Goal: Task Accomplishment & Management: Manage account settings

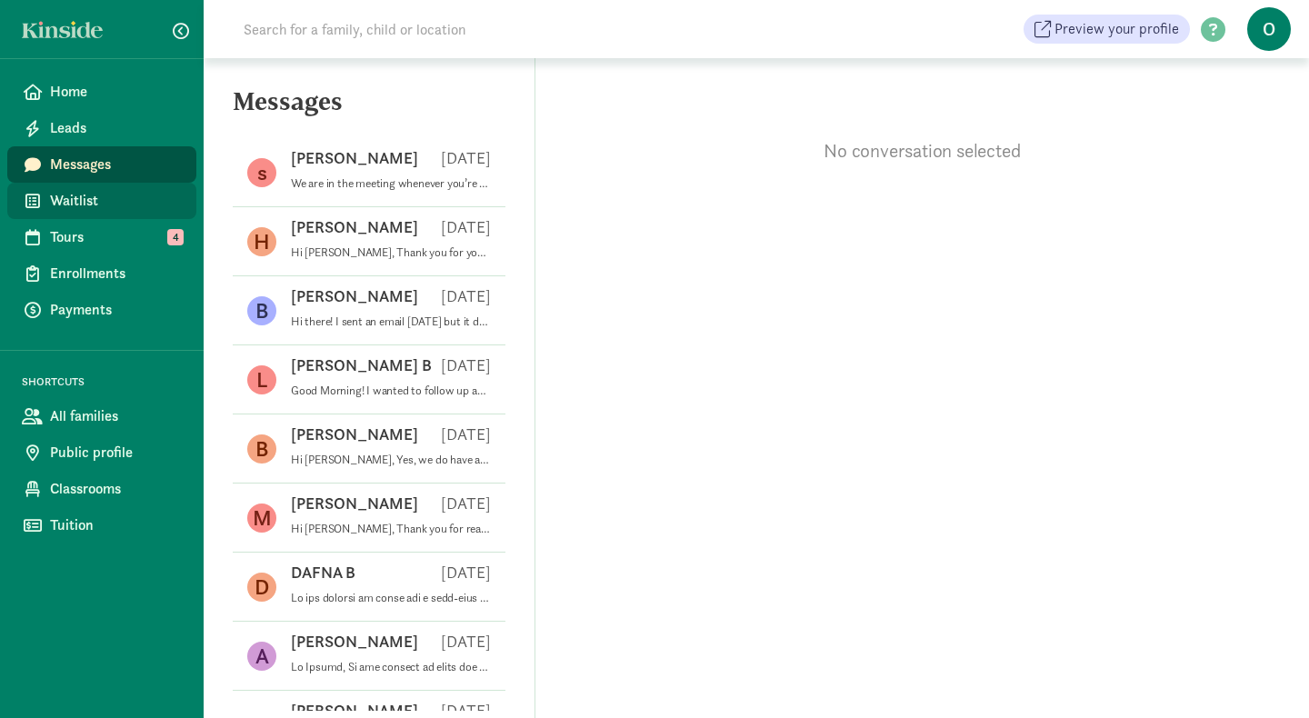
click at [148, 211] on span "Waitlist" at bounding box center [116, 201] width 132 height 22
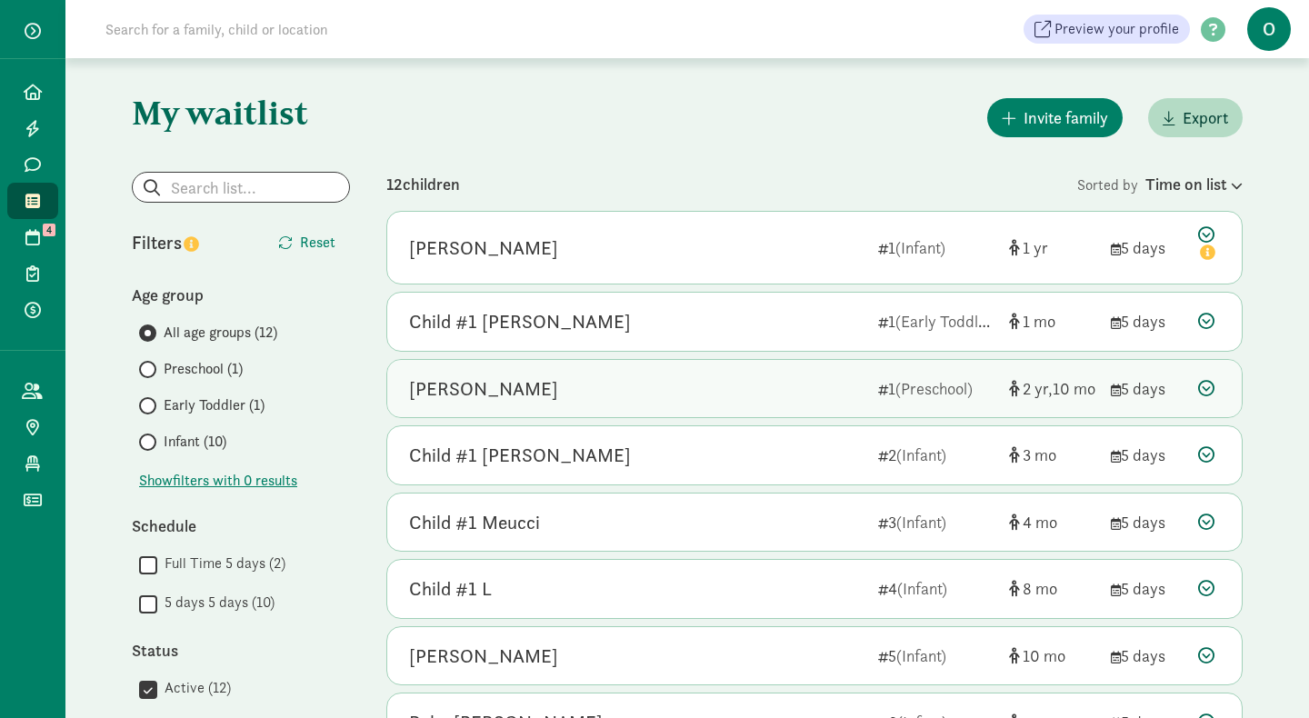
click at [525, 398] on div "[PERSON_NAME]" at bounding box center [483, 388] width 149 height 29
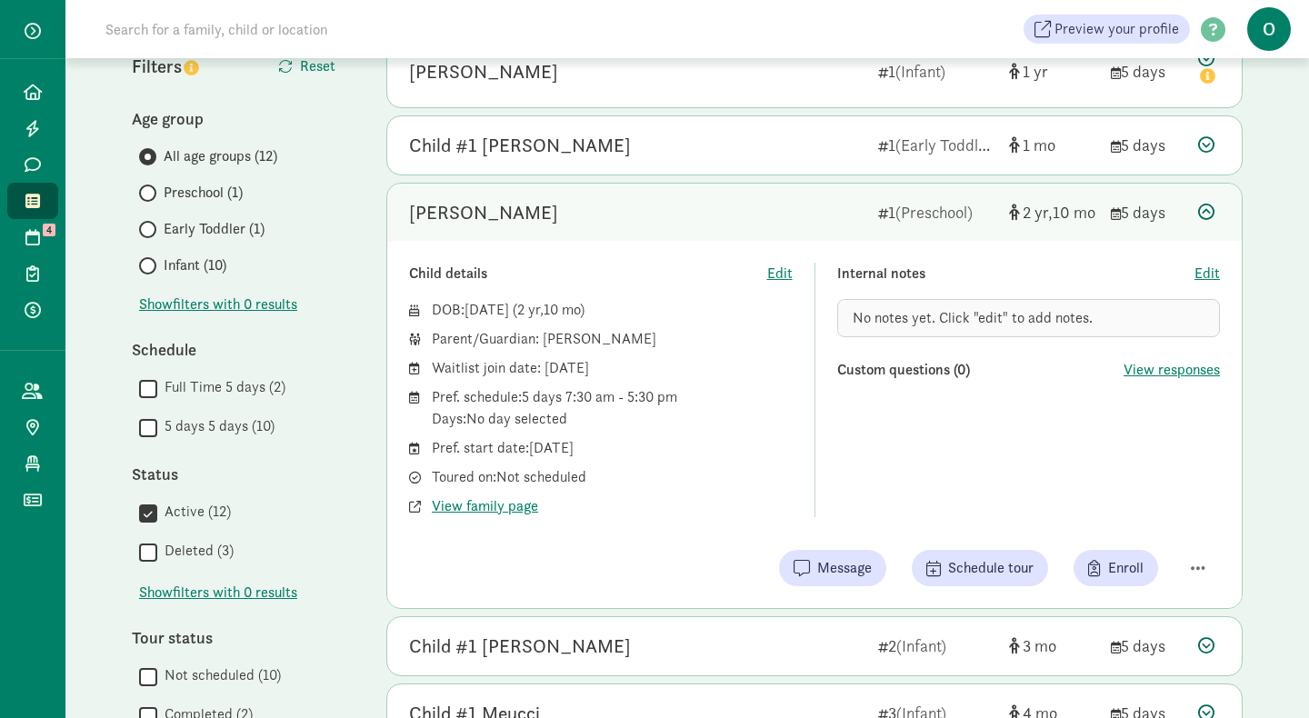
scroll to position [177, 0]
click at [487, 511] on span "View family page" at bounding box center [485, 505] width 106 height 22
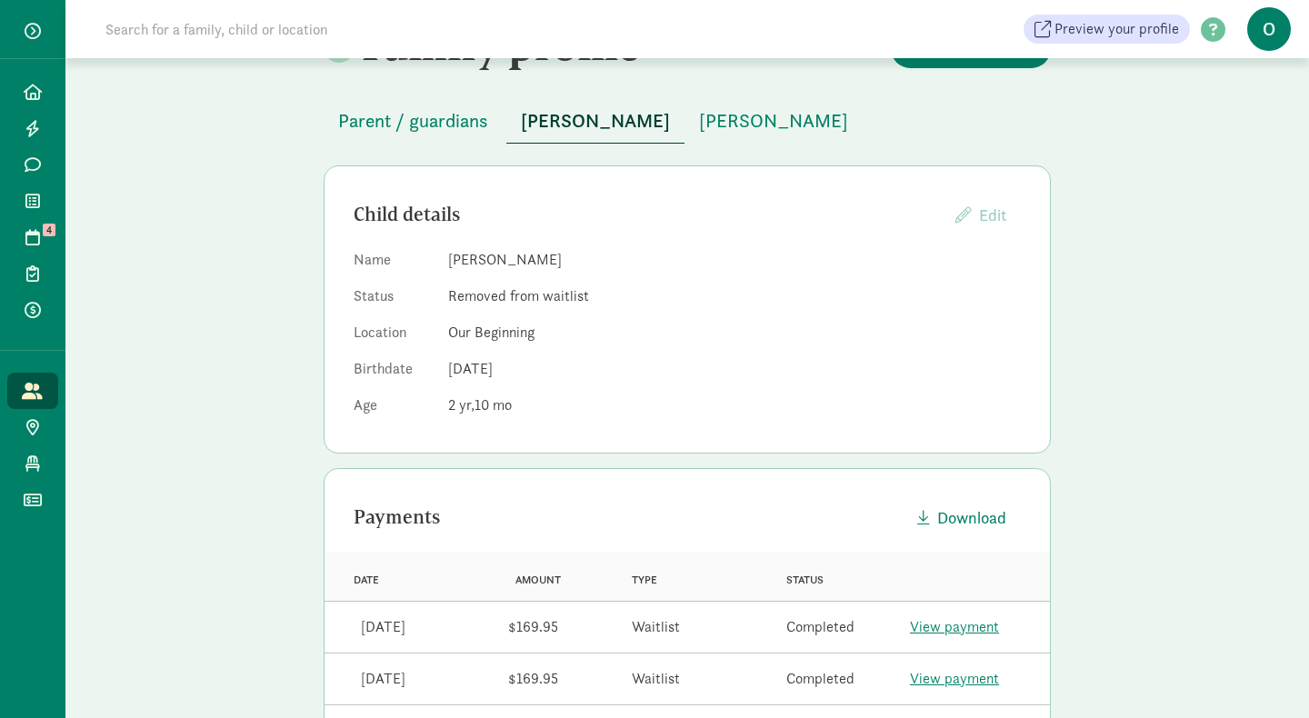
scroll to position [52, 0]
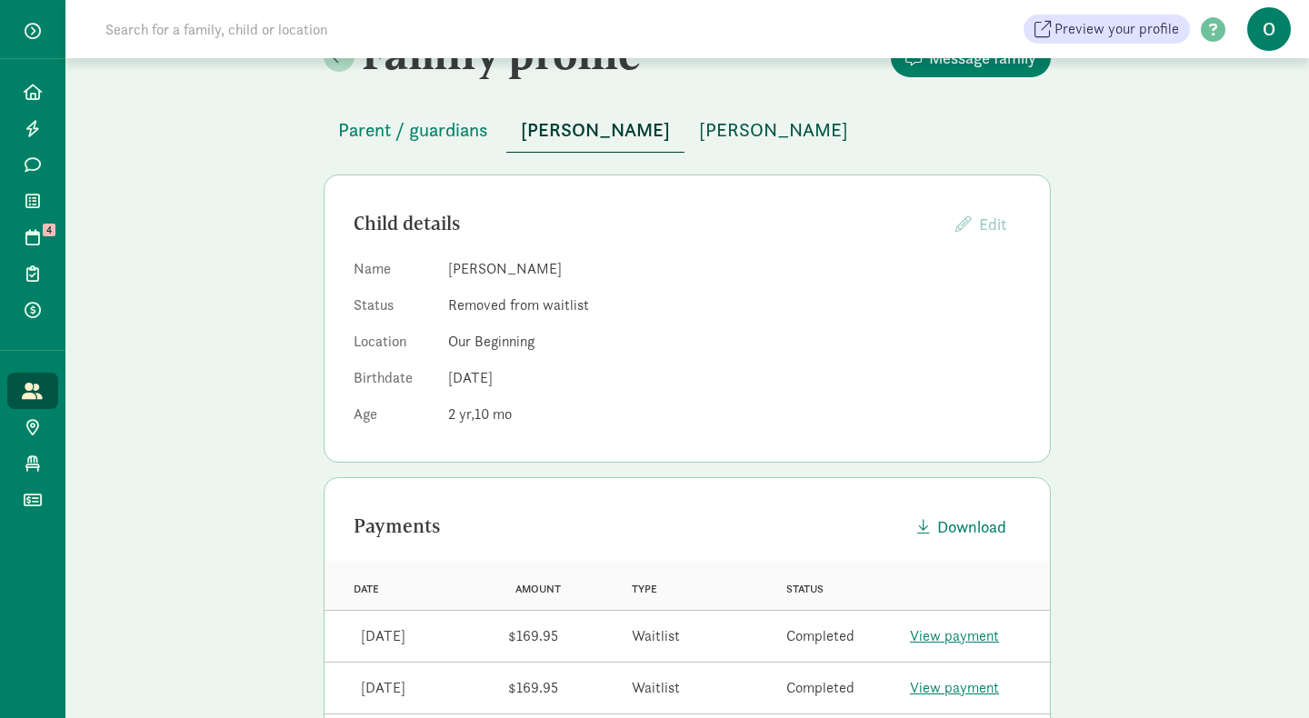
click at [755, 129] on span "Niv Greenwood" at bounding box center [773, 129] width 149 height 29
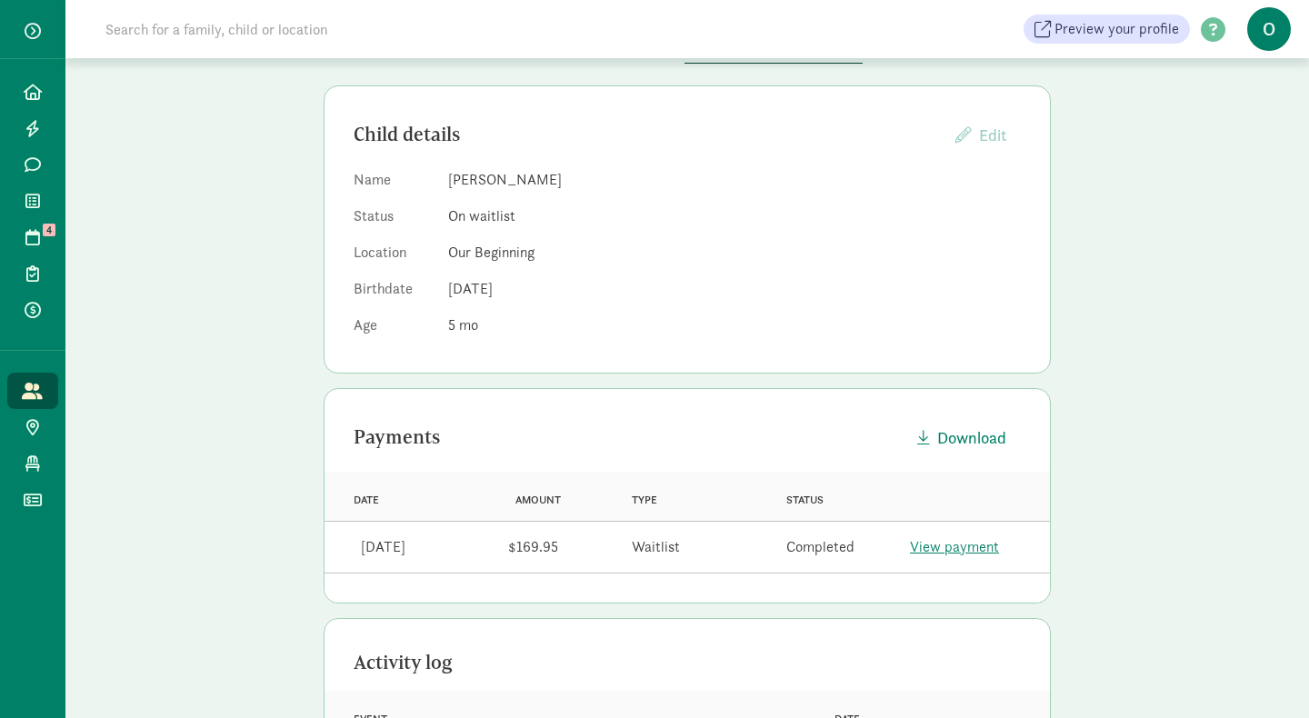
scroll to position [143, 0]
click at [935, 544] on link "View payment" at bounding box center [954, 544] width 89 height 19
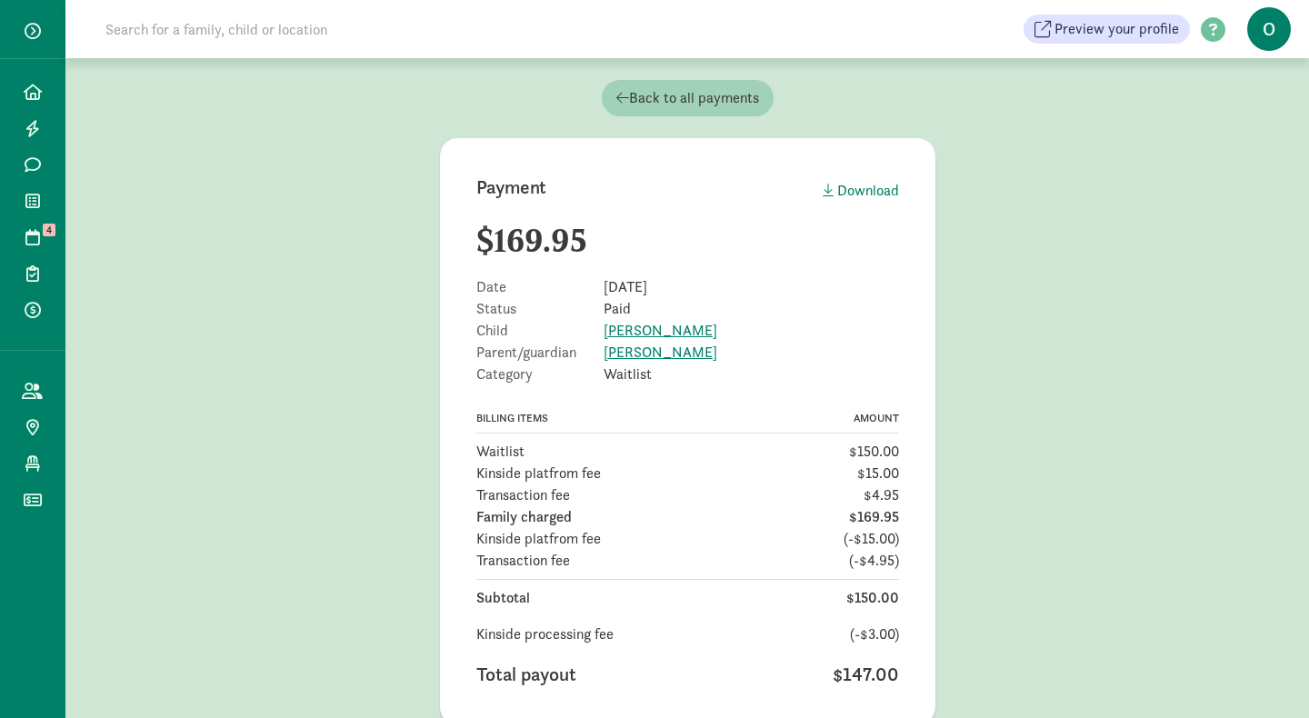
click at [699, 105] on span "Back to all payments" at bounding box center [687, 98] width 143 height 22
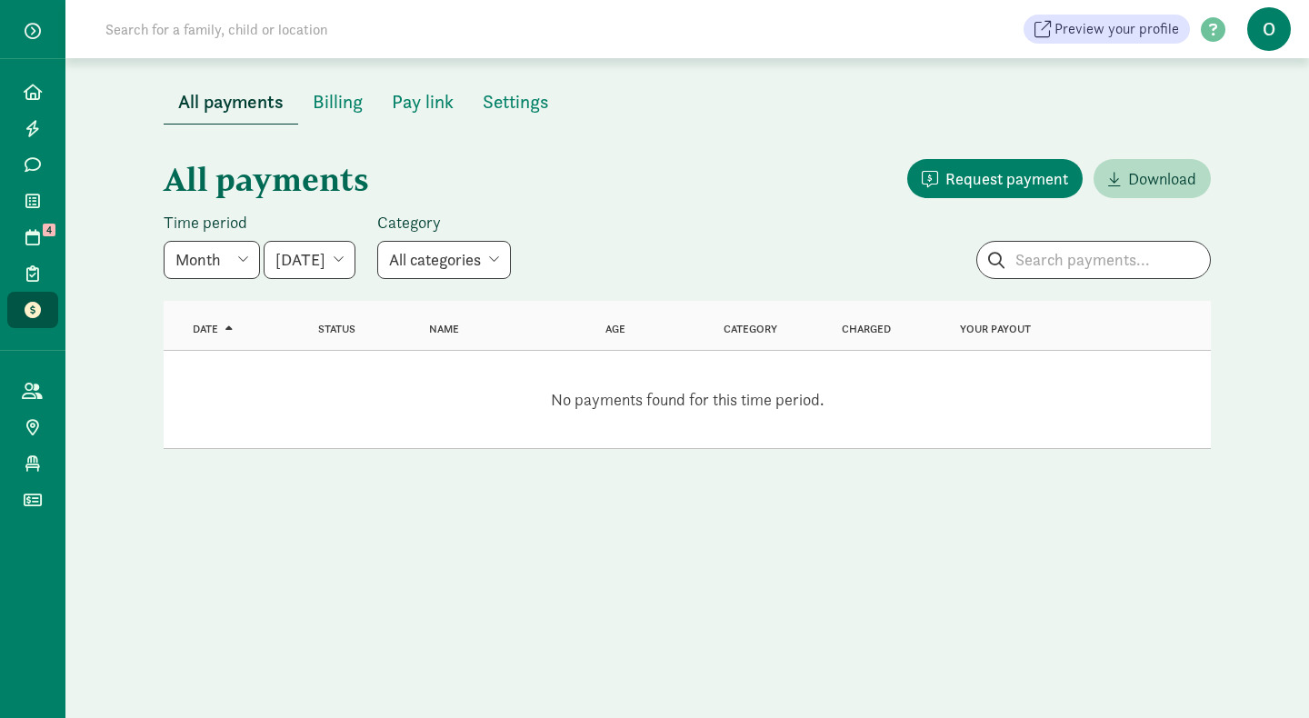
click at [355, 268] on select "June 2025 July 2025 August 2025 September 2025 October 2025 November 2025 Decem…" at bounding box center [310, 260] width 92 height 38
select select "2025-08-01"
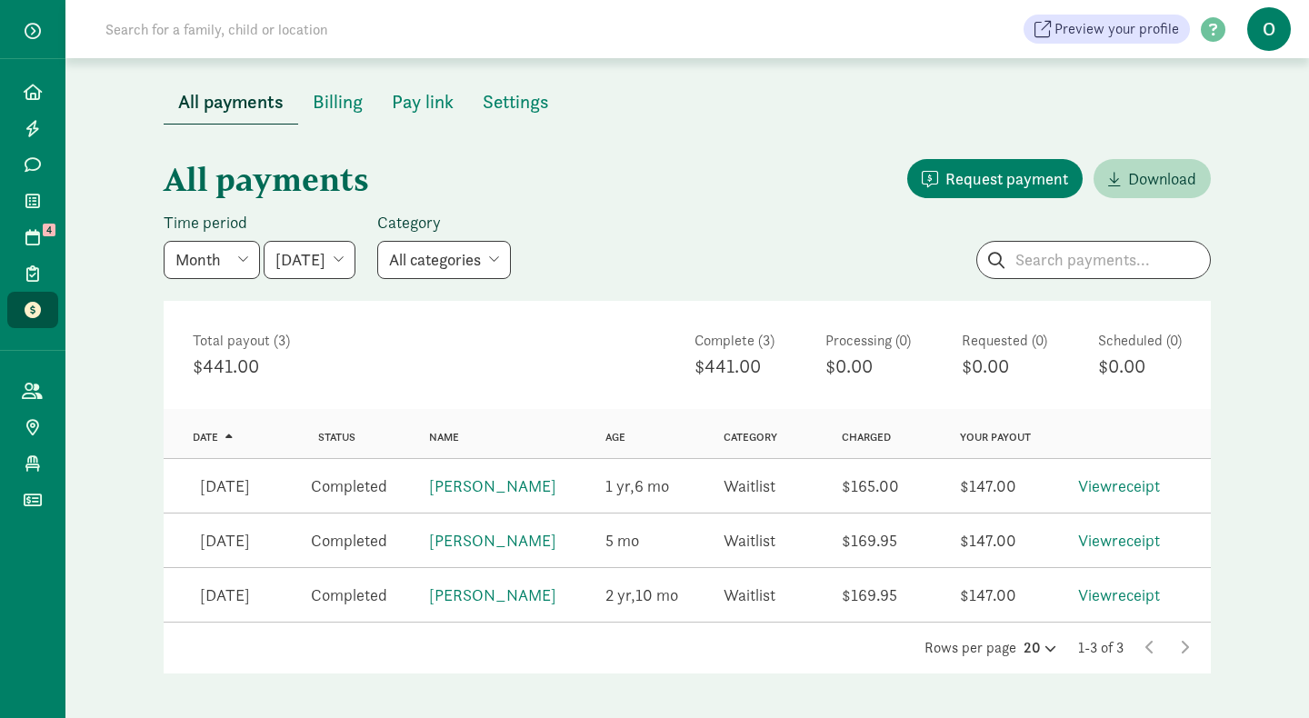
scroll to position [87, 0]
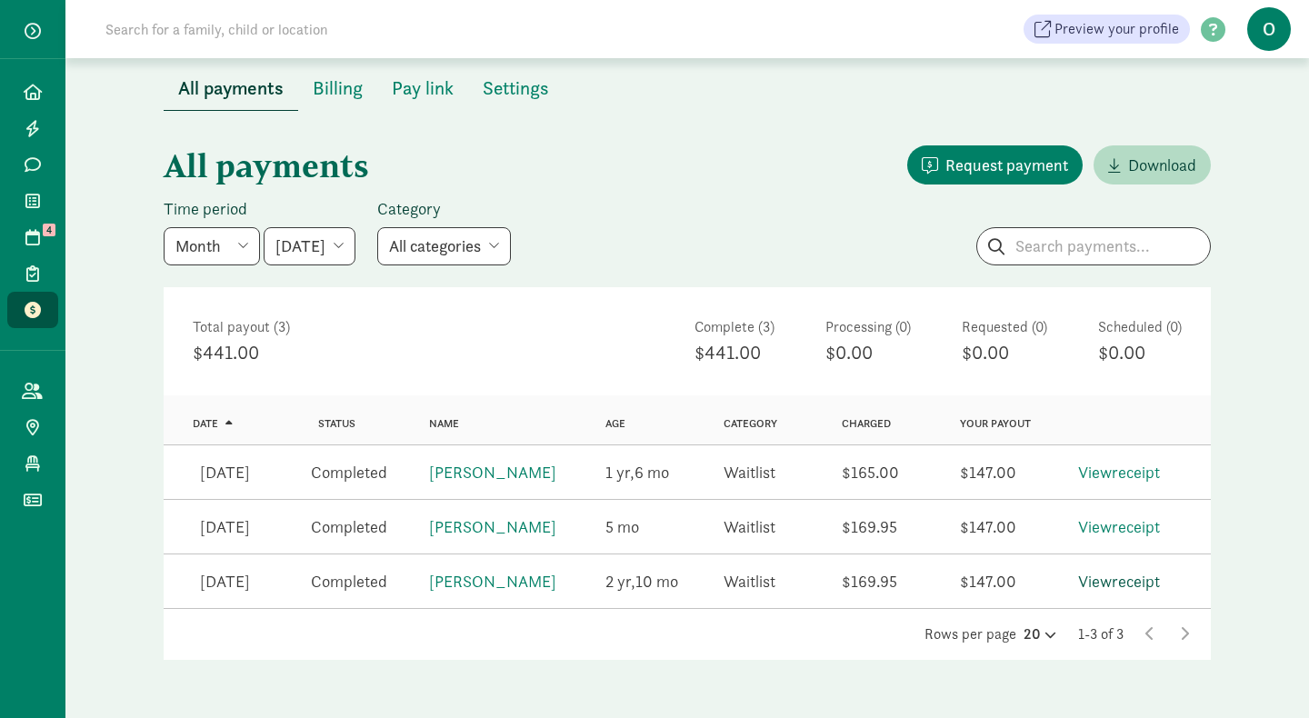
click at [1148, 573] on link "View receipt" at bounding box center [1119, 581] width 82 height 21
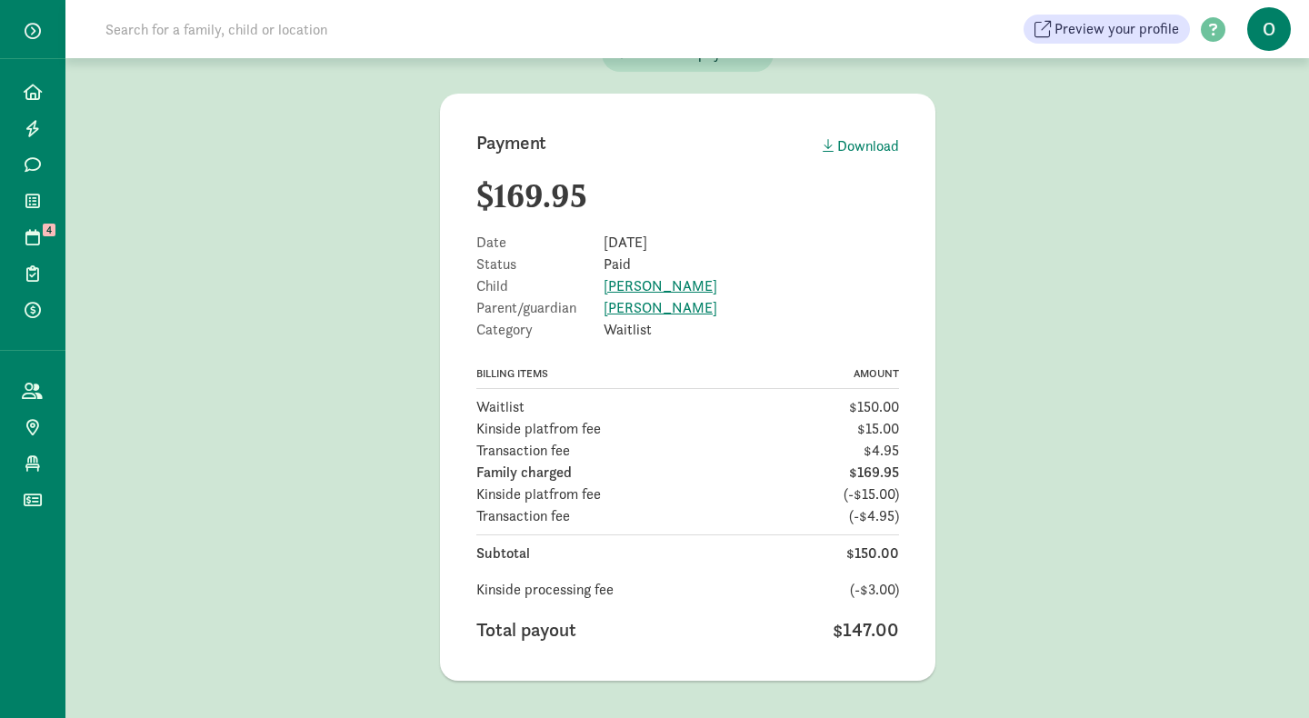
scroll to position [35, 0]
